Goal: Find contact information: Find contact information

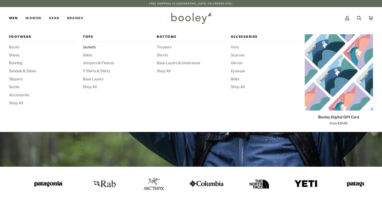
click at [90, 48] on span "Jackets" at bounding box center [117, 47] width 68 height 6
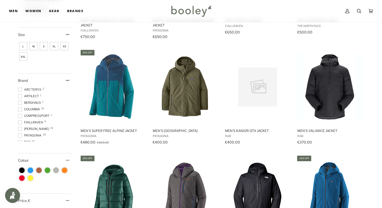
scroll to position [176, 0]
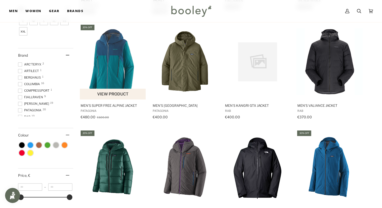
click at [106, 75] on img "Men's Super Free Alpine Jacket" at bounding box center [113, 61] width 67 height 67
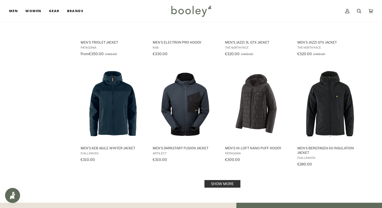
scroll to position [452, 0]
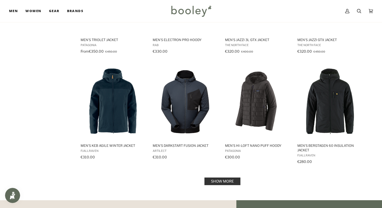
click at [225, 181] on link "Show more" at bounding box center [223, 181] width 36 height 8
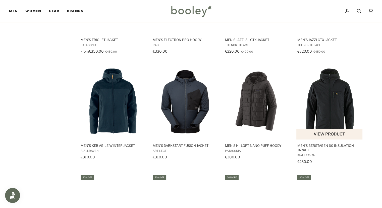
click at [329, 104] on img "Men's Bergtagen 60 Insulation Jacket" at bounding box center [330, 101] width 67 height 67
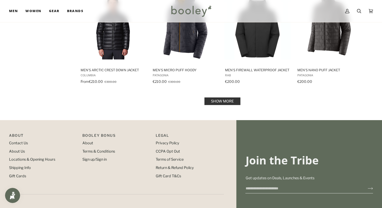
scroll to position [1081, 0]
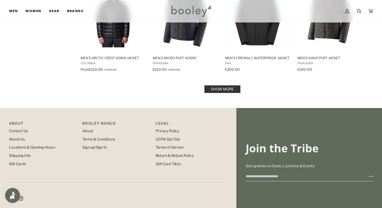
click at [215, 85] on link "Show more" at bounding box center [223, 89] width 36 height 8
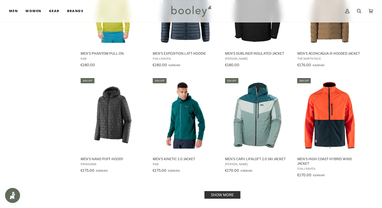
scroll to position [1558, 0]
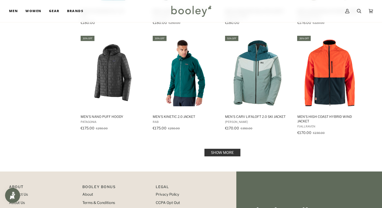
click at [234, 149] on link "Show more" at bounding box center [223, 153] width 36 height 8
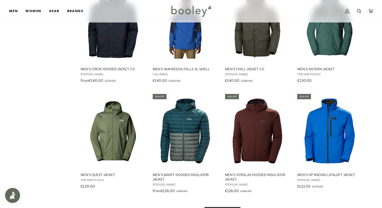
scroll to position [2111, 0]
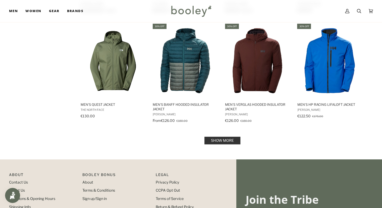
click at [232, 136] on link "Show more" at bounding box center [223, 140] width 36 height 8
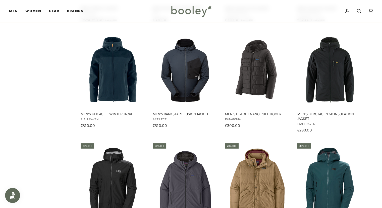
scroll to position [452, 0]
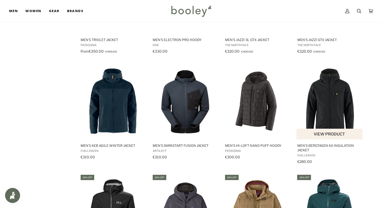
click at [332, 100] on img "Men's Bergtagen 60 Insulation Jacket" at bounding box center [330, 101] width 67 height 67
click at [322, 143] on span "Men's Bergtagen 60 Insulation Jacket" at bounding box center [329, 147] width 65 height 9
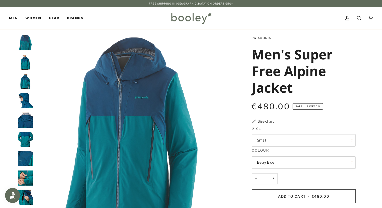
click at [27, 139] on img "Patagonia Men's Super Free Alpine Jacket - Booley Galway" at bounding box center [25, 138] width 15 height 15
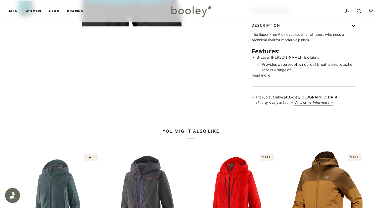
scroll to position [176, 0]
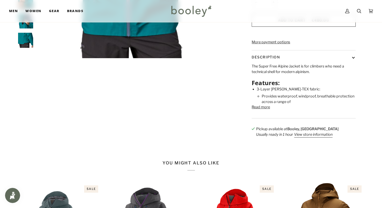
click at [264, 110] on button "Read more" at bounding box center [261, 107] width 18 height 6
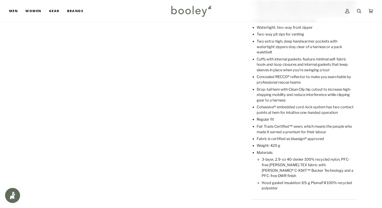
scroll to position [302, 0]
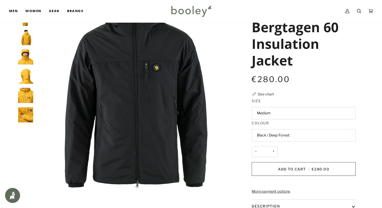
scroll to position [25, 0]
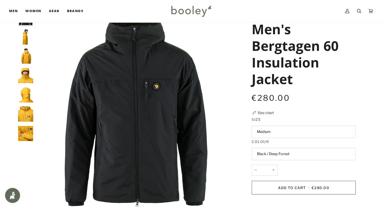
click at [350, 155] on button "Black / Deep Forest" at bounding box center [304, 154] width 104 height 12
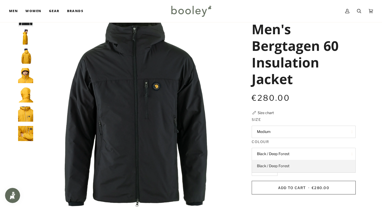
click at [285, 166] on span "Black / Deep Forest" at bounding box center [273, 165] width 33 height 5
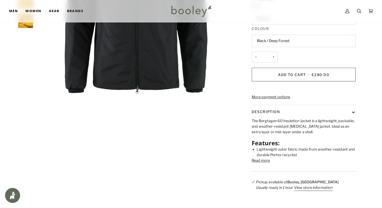
scroll to position [176, 0]
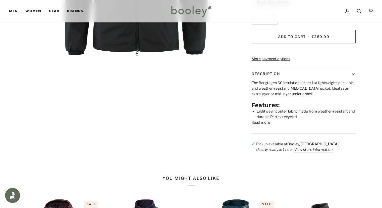
click at [264, 125] on button "Read more" at bounding box center [261, 123] width 18 height 6
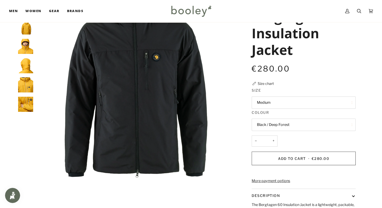
scroll to position [25, 0]
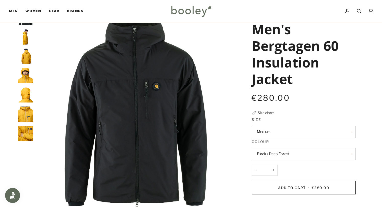
click at [344, 133] on button "Medium" at bounding box center [304, 131] width 104 height 12
click at [354, 118] on legend "Size" at bounding box center [304, 121] width 104 height 8
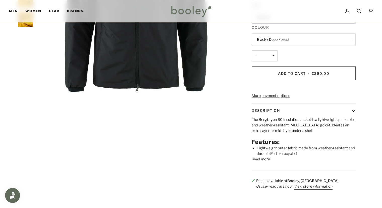
scroll to position [176, 0]
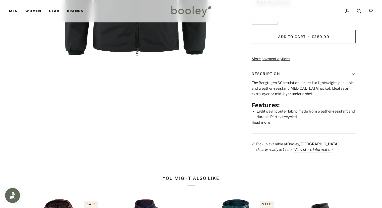
click at [264, 125] on button "Read more" at bounding box center [261, 123] width 18 height 6
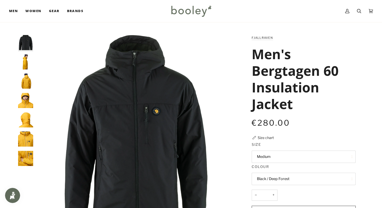
scroll to position [0, 0]
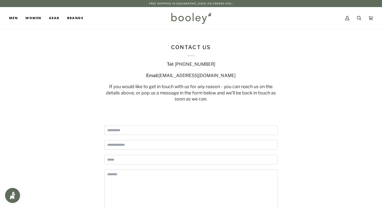
drag, startPoint x: 216, startPoint y: 64, endPoint x: 186, endPoint y: 61, distance: 30.3
click at [186, 61] on div "Tel: [PHONE_NUMBER]" at bounding box center [191, 64] width 173 height 6
copy div "[PHONE_NUMBER]"
